Goal: Check status: Check status

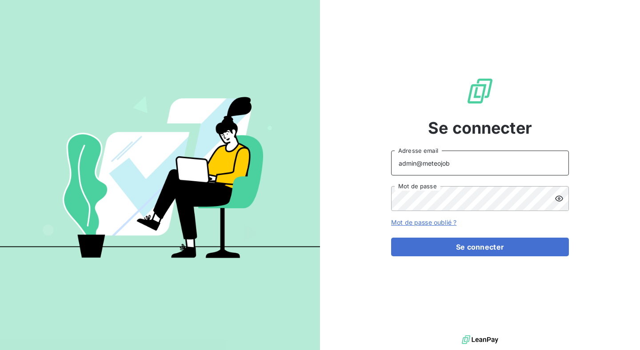
click at [463, 162] on input "admin@meteojob" at bounding box center [480, 163] width 178 height 25
click at [391, 238] on button "Se connecter" at bounding box center [480, 247] width 178 height 19
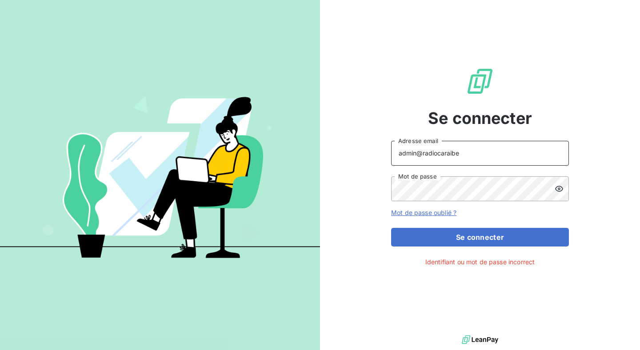
click at [391, 228] on button "Se connecter" at bounding box center [480, 237] width 178 height 19
click at [473, 158] on input "admin@radiocaraibes" at bounding box center [480, 153] width 178 height 25
click at [559, 186] on icon at bounding box center [559, 189] width 8 height 6
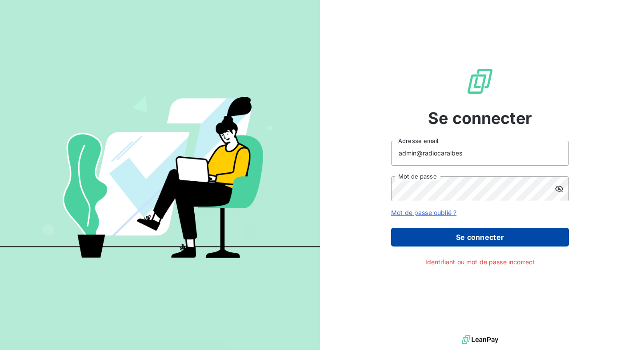
click at [496, 237] on button "Se connecter" at bounding box center [480, 237] width 178 height 19
click at [495, 238] on button "Se connecter" at bounding box center [480, 237] width 178 height 19
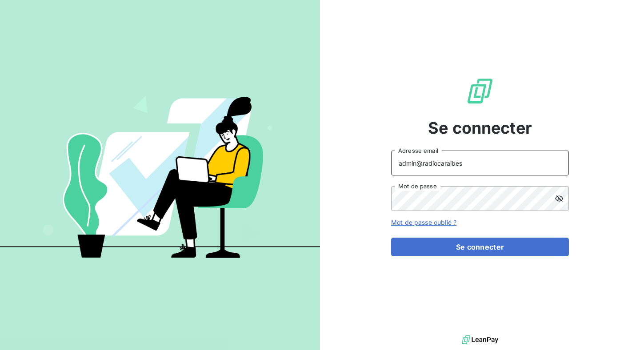
drag, startPoint x: 493, startPoint y: 166, endPoint x: 425, endPoint y: 166, distance: 67.6
click at [425, 166] on input "admin@radiocaraibes" at bounding box center [480, 163] width 178 height 25
type input "admin@regiecaraibes"
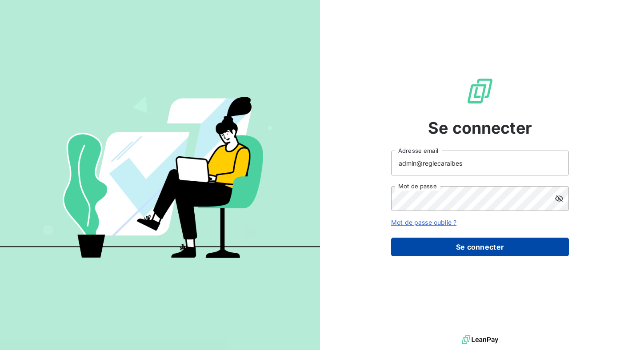
click at [463, 249] on button "Se connecter" at bounding box center [480, 247] width 178 height 19
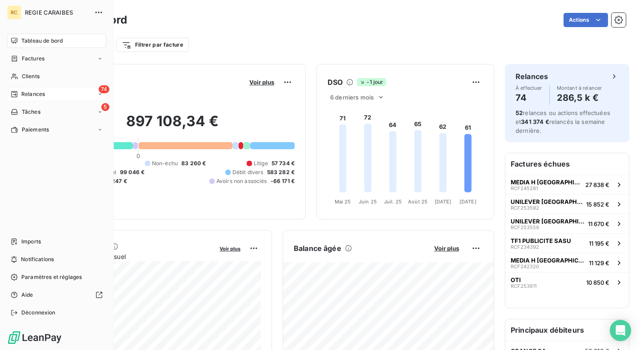
click at [52, 96] on div "74 Relances" at bounding box center [56, 94] width 99 height 14
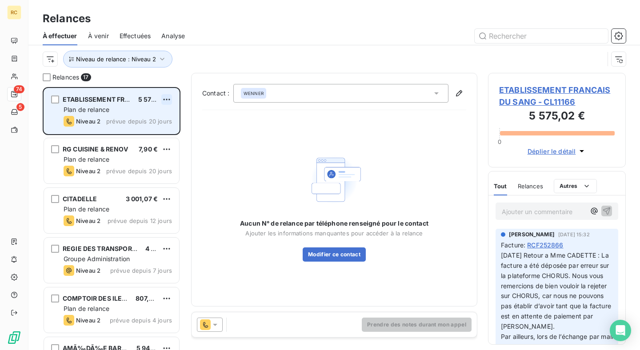
scroll to position [263, 138]
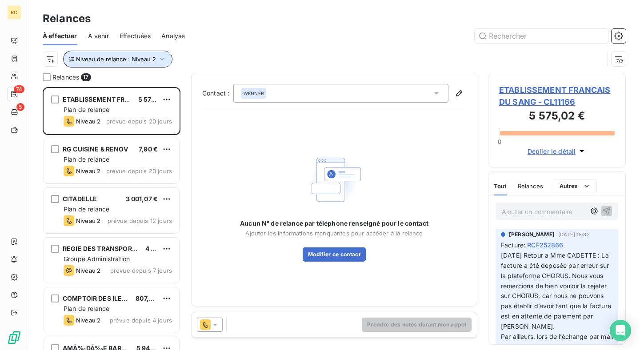
click at [152, 59] on span "Niveau de relance : Niveau 2" at bounding box center [116, 59] width 80 height 7
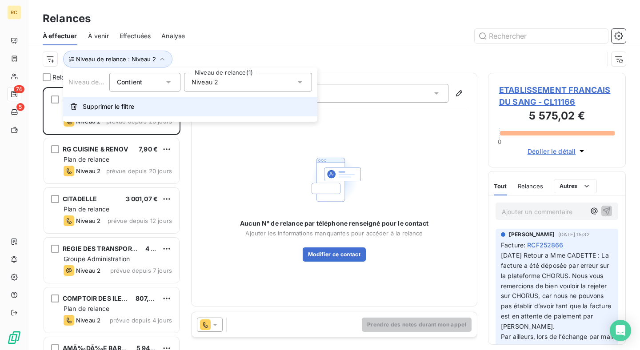
click at [145, 104] on button "Supprimer le filtre" at bounding box center [190, 107] width 254 height 20
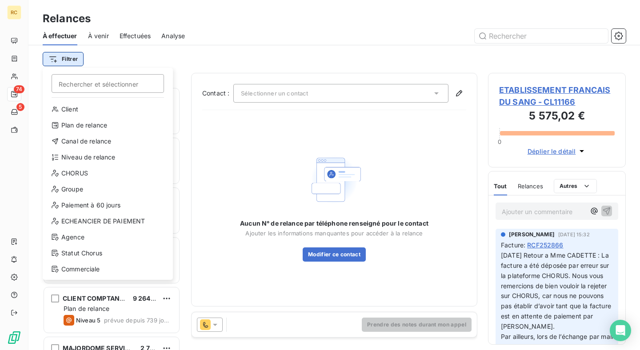
click at [62, 57] on html "RC 74 5 Relances À effectuer À venir Effectuées Analyse Filtrer Rechercher et s…" at bounding box center [320, 175] width 640 height 350
click at [131, 56] on html "RC 74 5 Relances À effectuer À venir Effectuées Analyse Filtrer Rechercher et s…" at bounding box center [320, 175] width 640 height 350
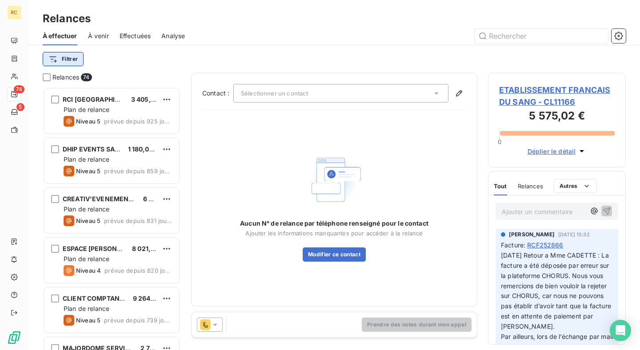
click at [68, 58] on html "RC 74 5 Relances À effectuer À venir Effectuées Analyse Filtrer Relances 74 RCI…" at bounding box center [320, 175] width 640 height 350
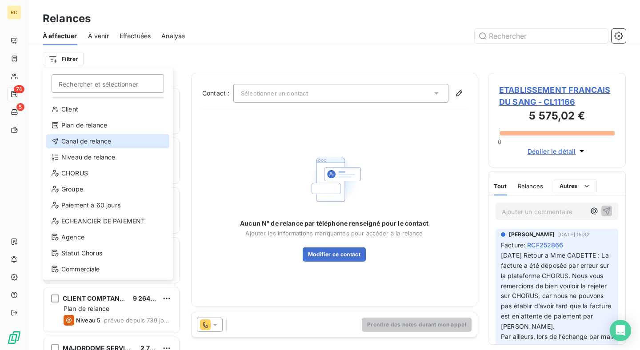
click at [102, 137] on div "Canal de relance" at bounding box center [107, 141] width 123 height 14
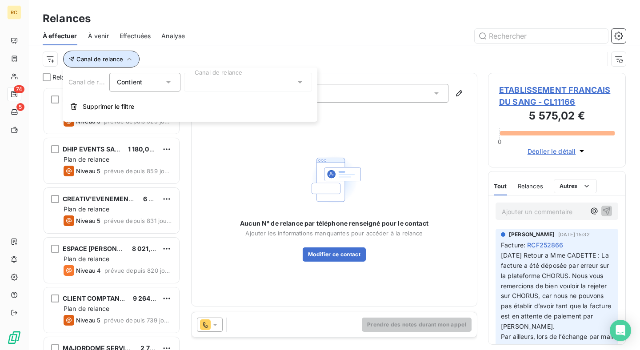
click at [97, 64] on button "Canal de relance" at bounding box center [101, 59] width 76 height 17
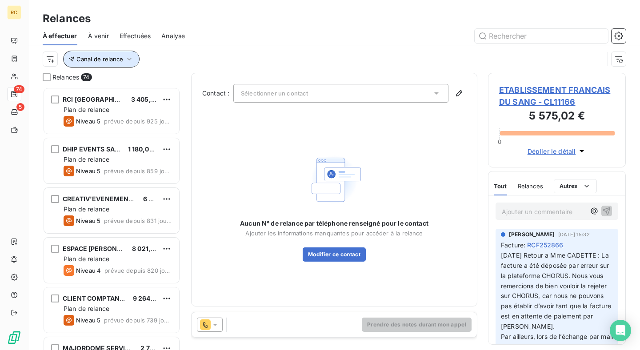
click at [97, 64] on button "Canal de relance" at bounding box center [101, 59] width 76 height 17
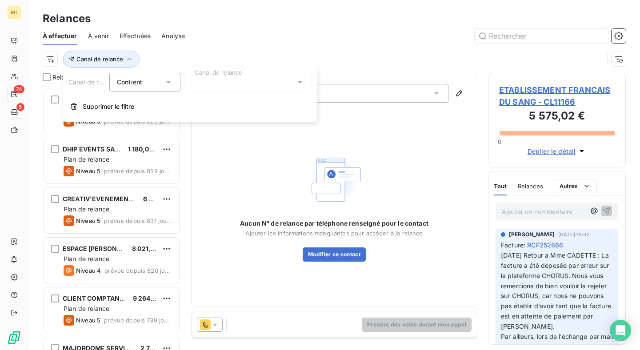
click at [160, 81] on div "Contient" at bounding box center [140, 82] width 47 height 12
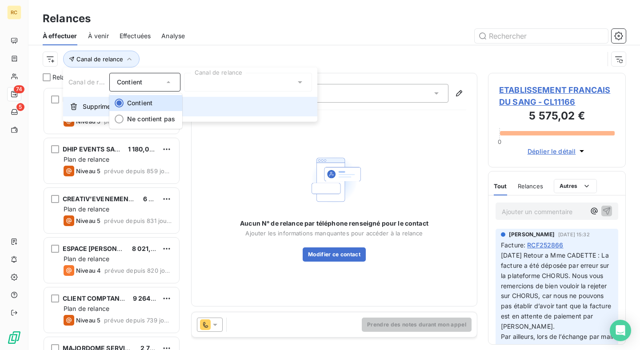
click at [88, 106] on span "Supprimer le filtre" at bounding box center [109, 106] width 52 height 9
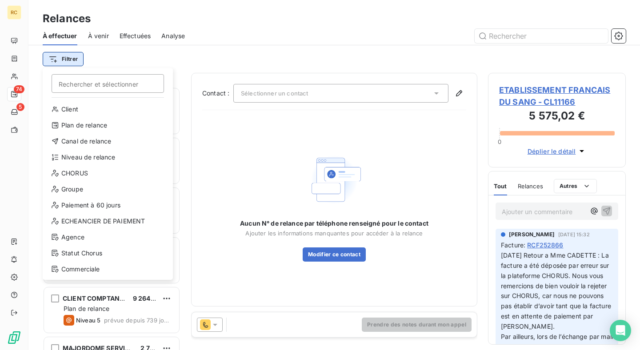
click at [75, 61] on html "RC 74 5 Relances À effectuer À venir Effectuées Analyse Filtrer Rechercher et s…" at bounding box center [320, 175] width 640 height 350
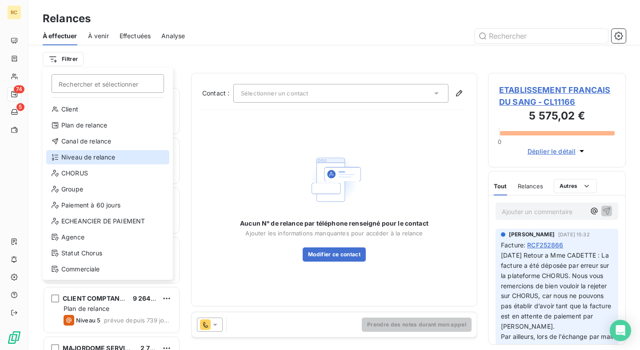
click at [118, 157] on div "Niveau de relance" at bounding box center [107, 157] width 123 height 14
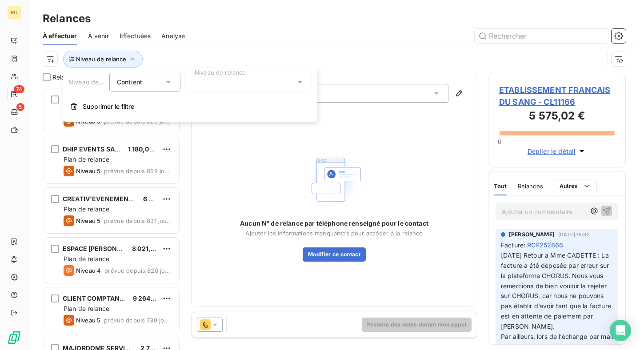
click at [205, 86] on div at bounding box center [248, 82] width 128 height 19
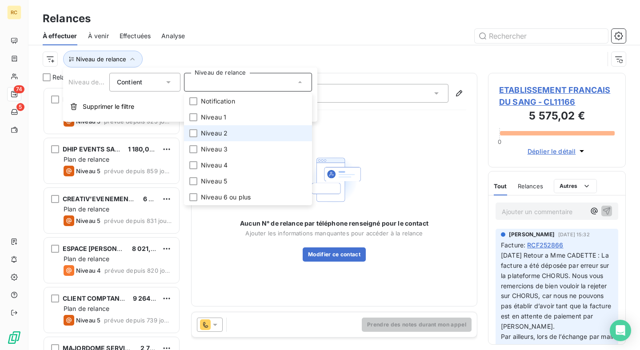
click at [214, 132] on span "Niveau 2" at bounding box center [214, 133] width 27 height 9
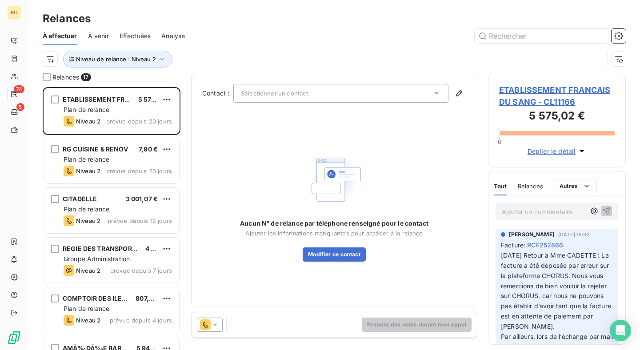
click at [190, 51] on div "Niveau de relance : Niveau 2" at bounding box center [324, 59] width 562 height 17
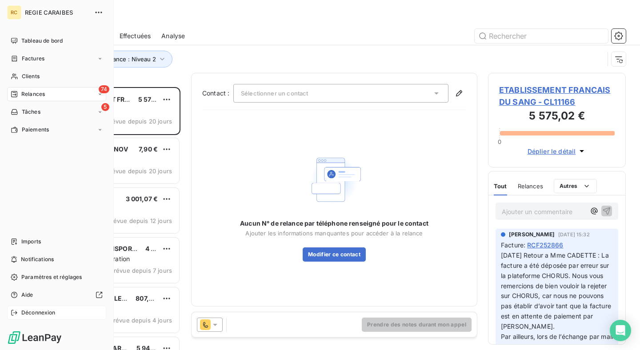
click at [56, 319] on div "Déconnexion" at bounding box center [56, 313] width 99 height 14
